Goal: Information Seeking & Learning: Learn about a topic

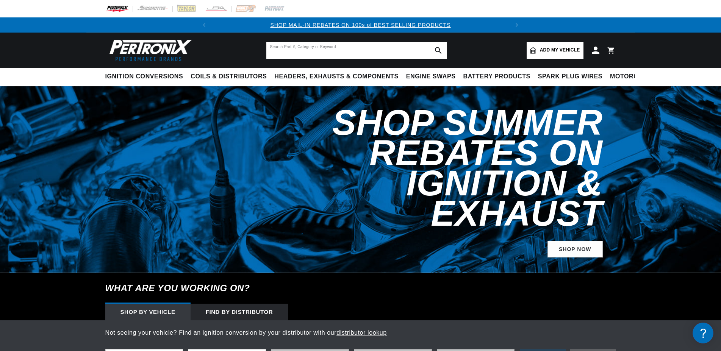
click at [370, 53] on input "text" at bounding box center [356, 50] width 180 height 17
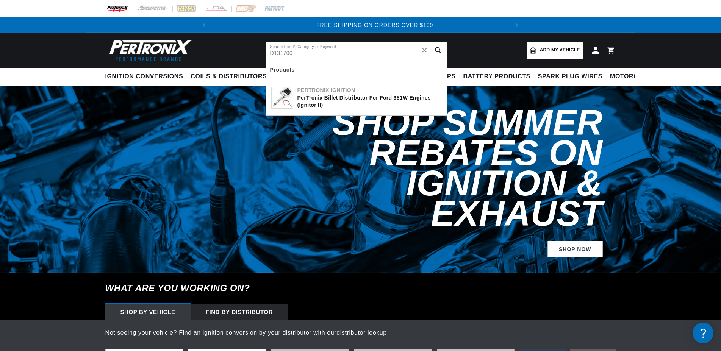
type input "D131700"
click at [395, 99] on div "PerTronix Billet Distributor for Ford 351W Engines (Ignitor II)" at bounding box center [370, 101] width 144 height 15
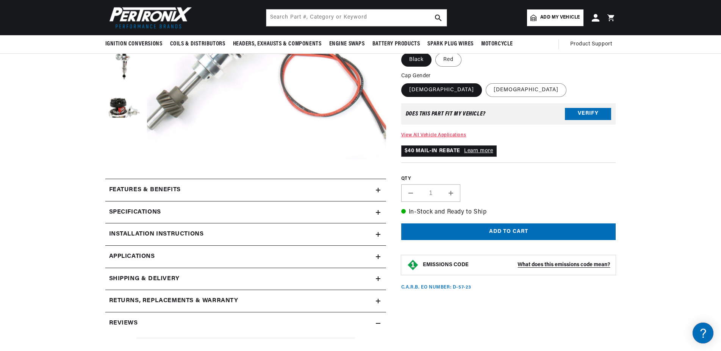
click at [444, 136] on link "View All Vehicle Applications" at bounding box center [433, 135] width 65 height 5
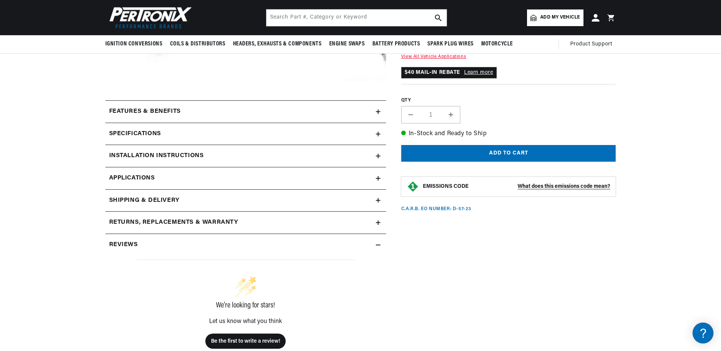
scroll to position [0, 283]
click at [334, 172] on link "Applications" at bounding box center [245, 179] width 281 height 22
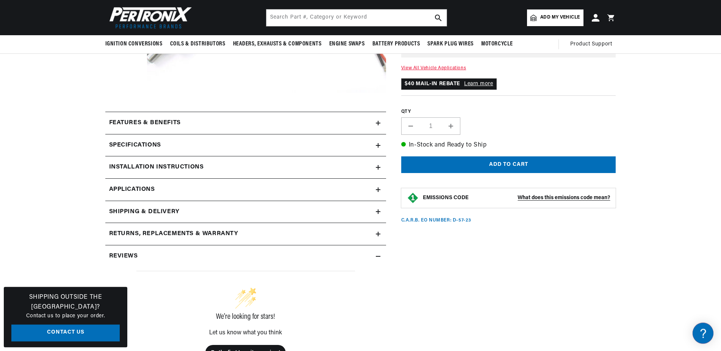
scroll to position [233, 0]
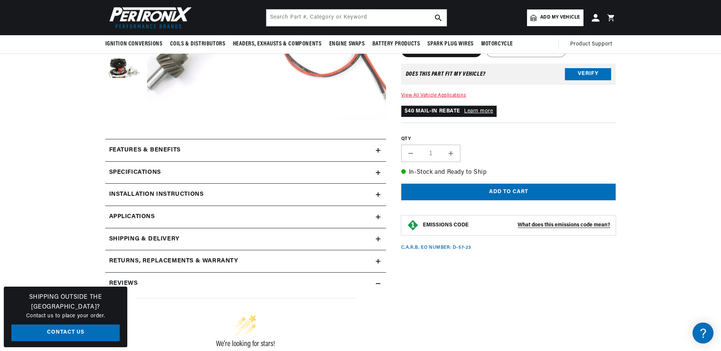
click at [265, 155] on div "Specifications" at bounding box center [240, 151] width 271 height 10
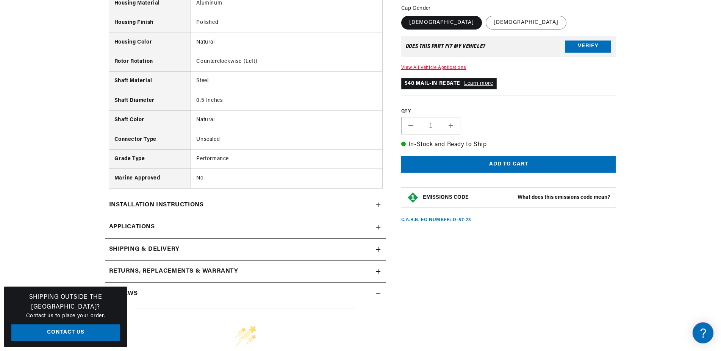
scroll to position [774, 0]
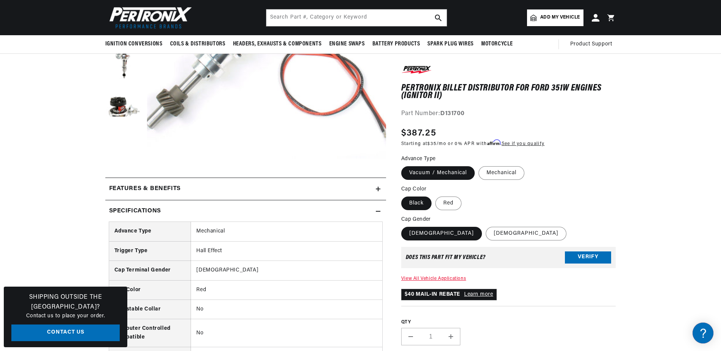
scroll to position [0, 283]
click at [242, 194] on div "Features & Benefits" at bounding box center [240, 189] width 271 height 10
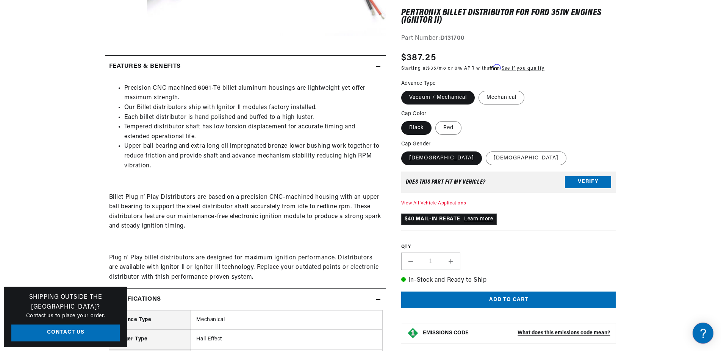
scroll to position [349, 0]
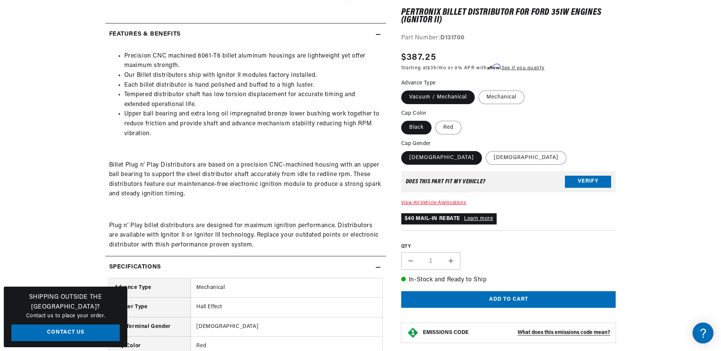
click at [299, 41] on summary "Features & Benefits" at bounding box center [245, 34] width 281 height 22
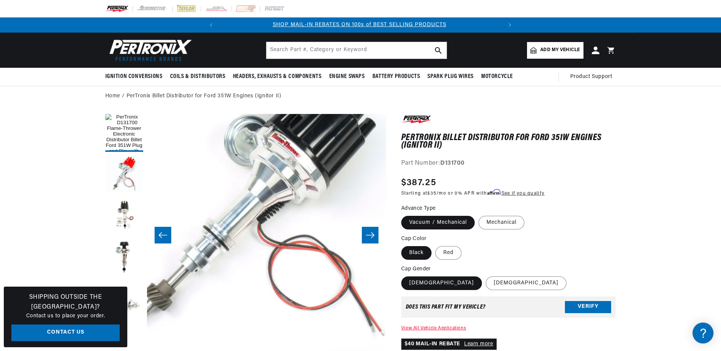
scroll to position [0, 0]
